Goal: Check status: Check status

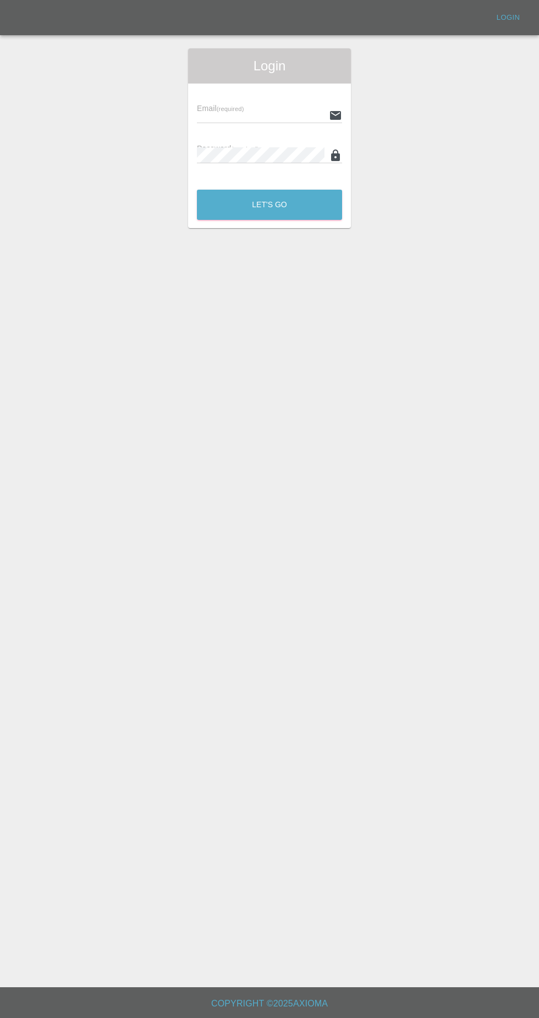
click at [269, 112] on input "text" at bounding box center [261, 115] width 128 height 16
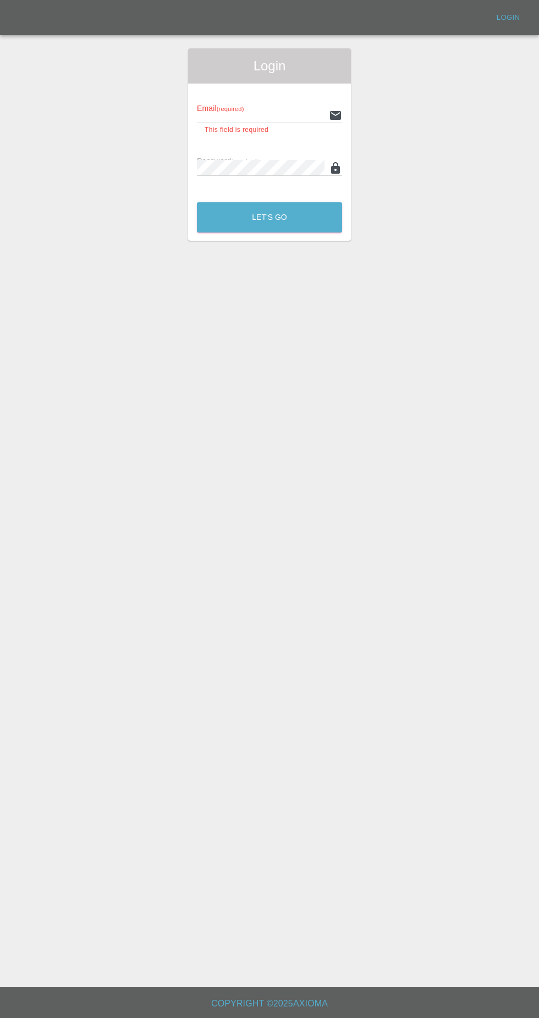
type input "[EMAIL_ADDRESS][DOMAIN_NAME]"
click at [197, 202] on button "Let's Go" at bounding box center [269, 217] width 145 height 30
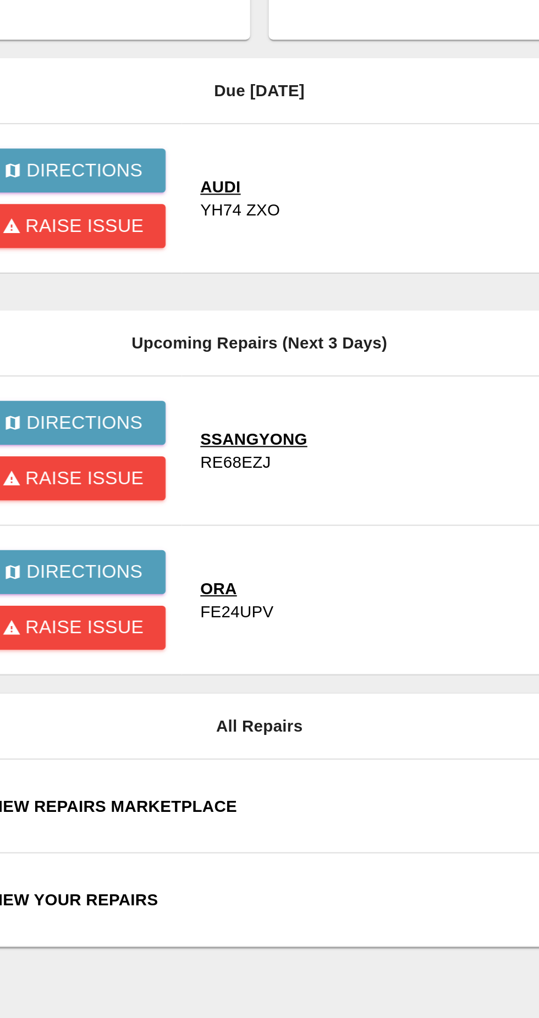
click at [212, 508] on div "View Your Repairs" at bounding box center [338, 511] width 356 height 11
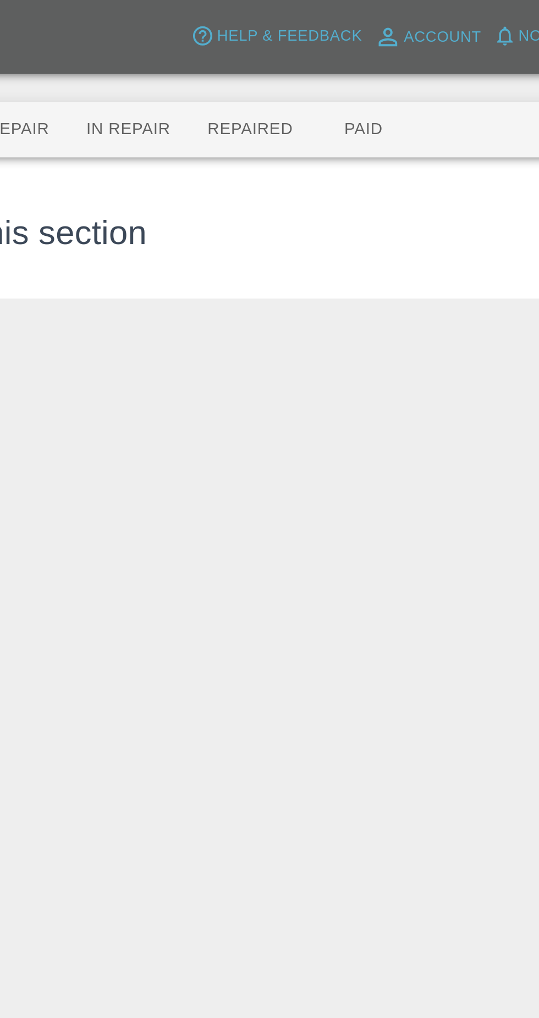
click at [271, 67] on button "Repaired" at bounding box center [285, 61] width 58 height 26
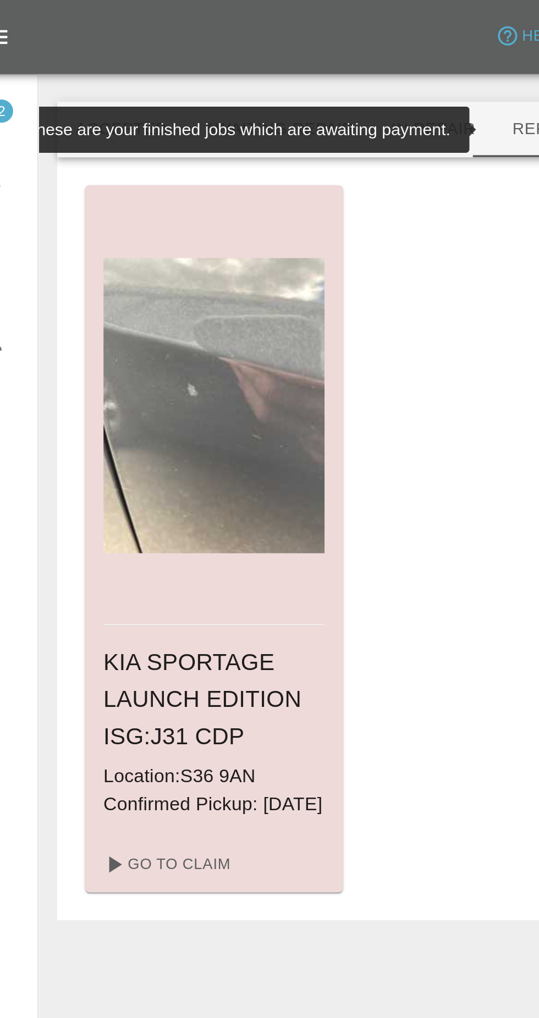
click at [123, 245] on img at bounding box center [122, 193] width 105 height 140
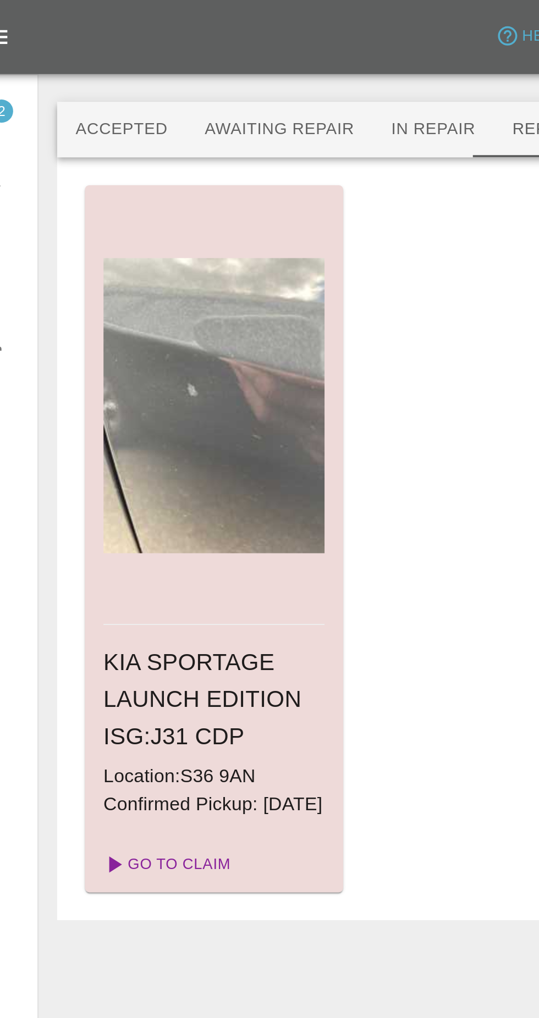
click at [108, 420] on link "Go To Claim" at bounding box center [100, 411] width 68 height 18
